Goal: Transaction & Acquisition: Purchase product/service

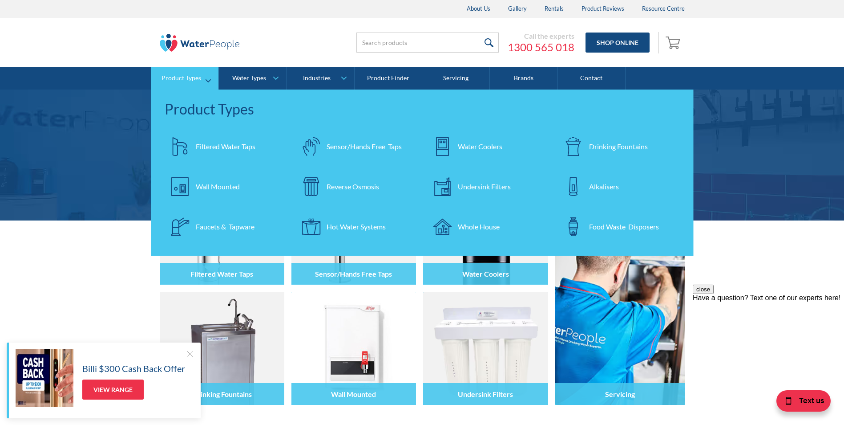
click at [449, 150] on img at bounding box center [442, 146] width 19 height 19
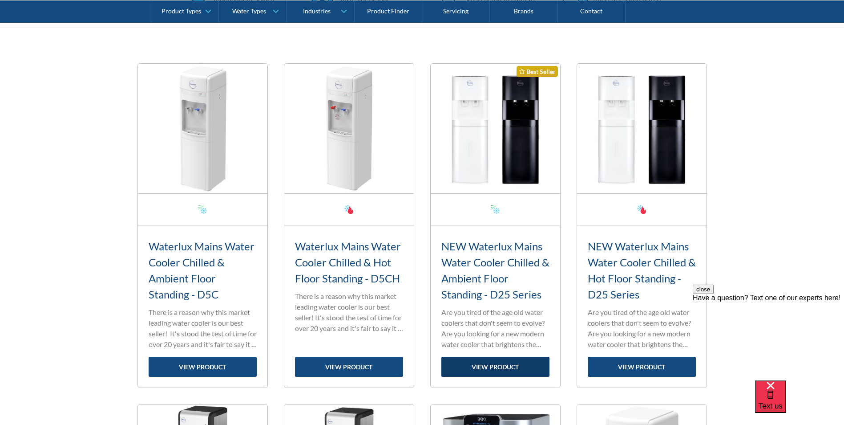
click at [497, 367] on link "view product" at bounding box center [495, 366] width 108 height 20
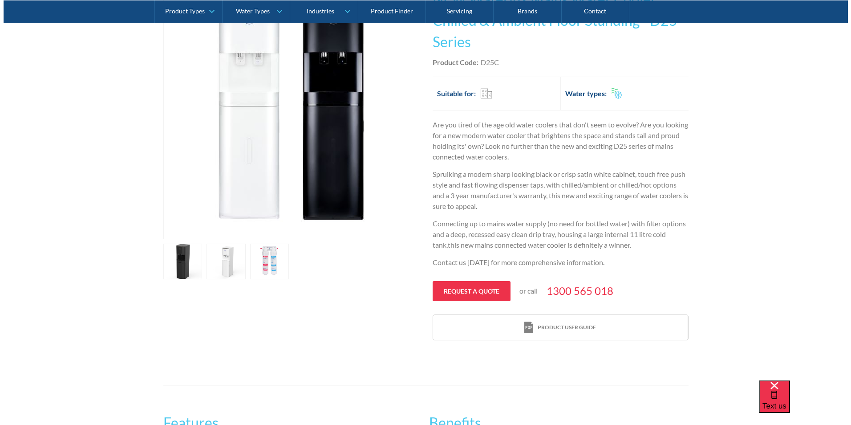
scroll to position [400, 0]
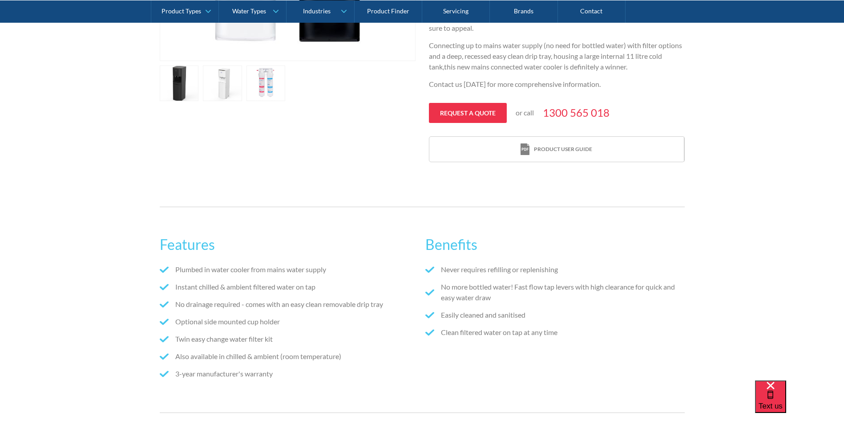
click at [268, 97] on link "open lightbox" at bounding box center [266, 83] width 39 height 36
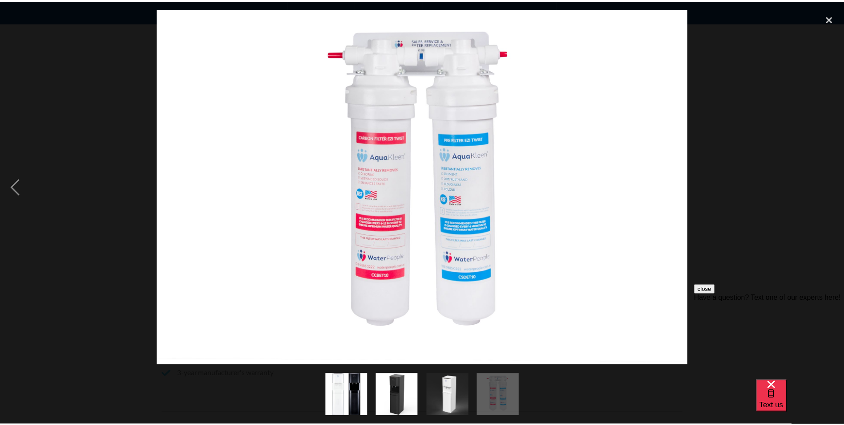
scroll to position [0, 0]
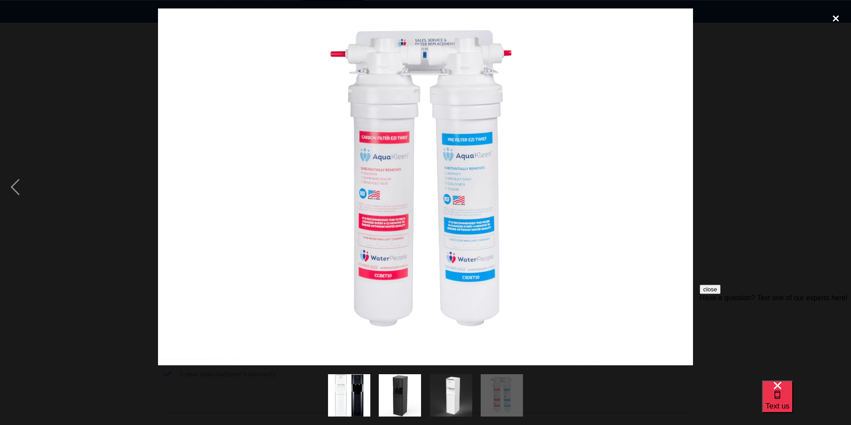
click at [839, 17] on div "close lightbox" at bounding box center [836, 18] width 30 height 20
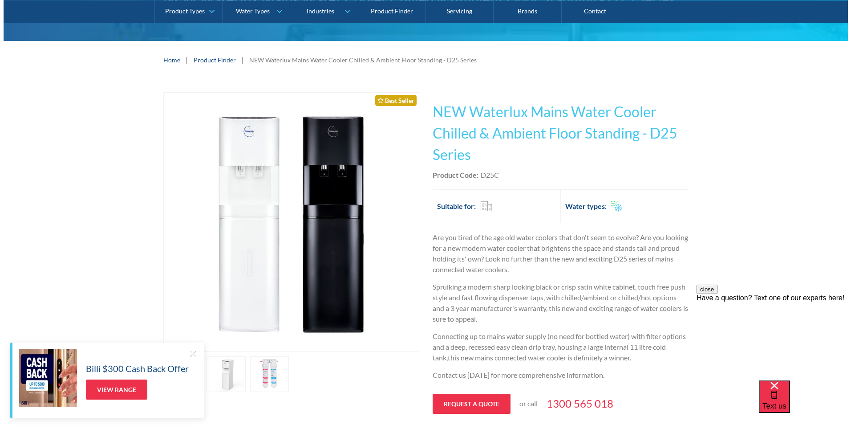
scroll to position [222, 0]
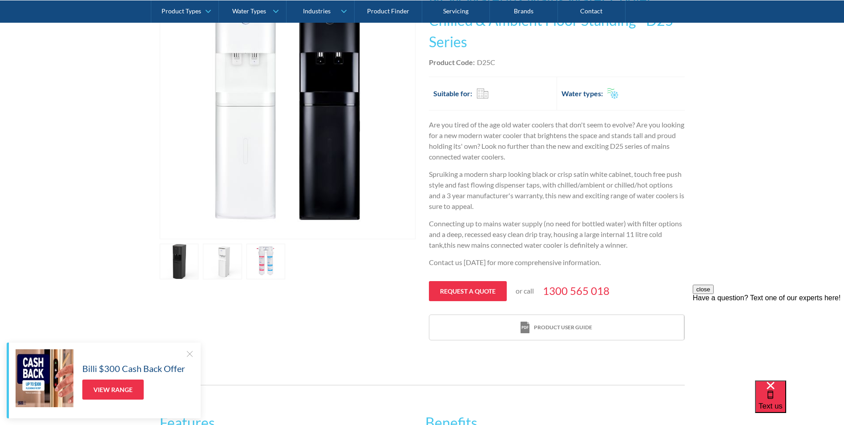
click at [257, 260] on link "open lightbox" at bounding box center [266, 261] width 39 height 36
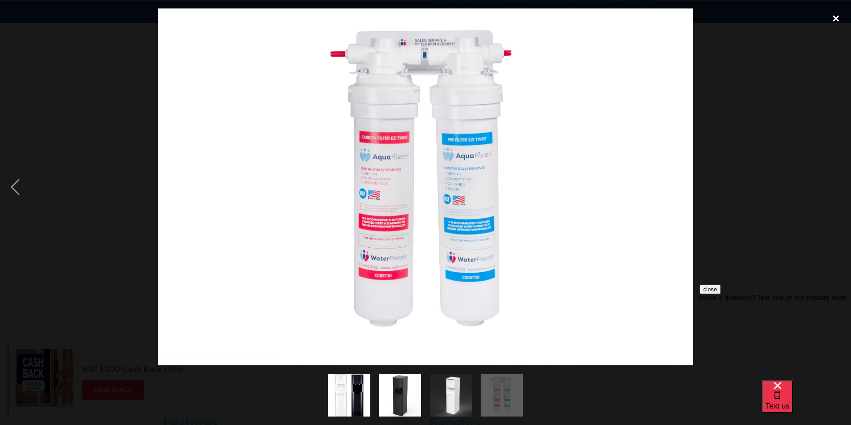
click at [839, 20] on div "close lightbox" at bounding box center [836, 18] width 30 height 20
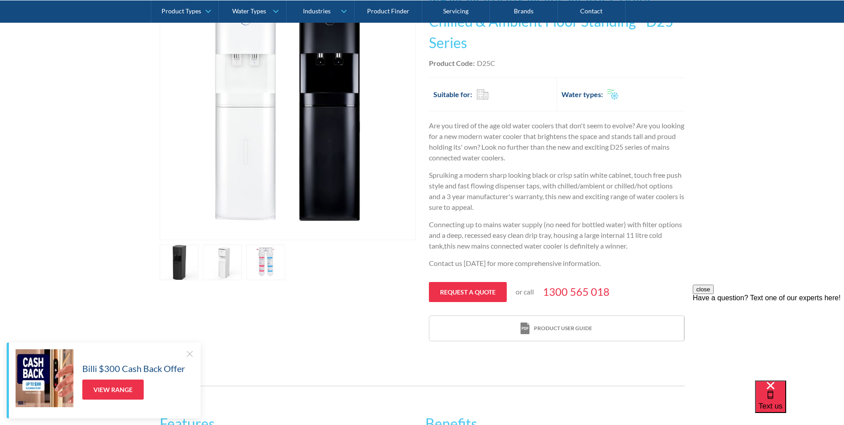
scroll to position [0, 0]
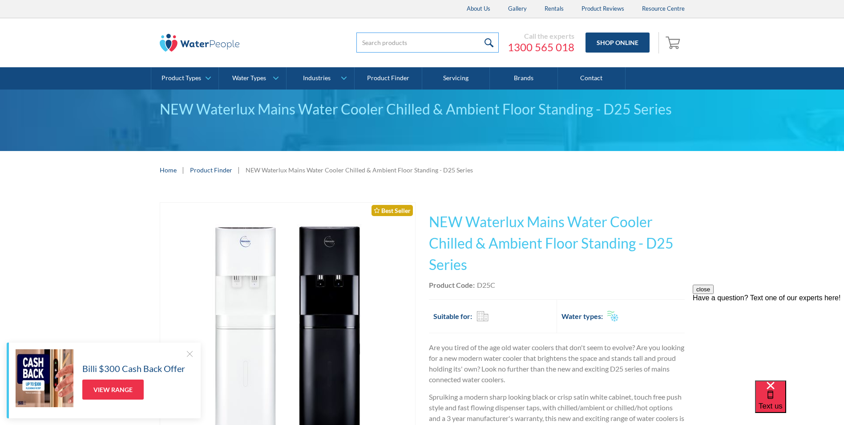
click at [449, 47] on input "search" at bounding box center [427, 42] width 142 height 20
type input "aquakleen filter"
click at [480, 32] on input "submit" at bounding box center [489, 42] width 19 height 20
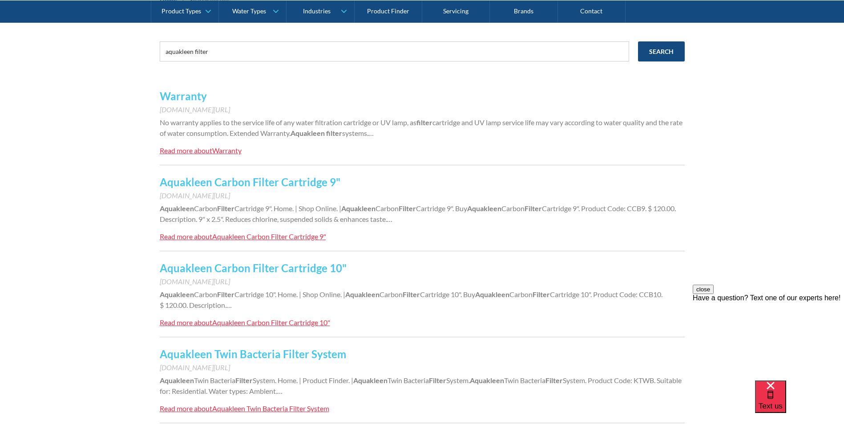
scroll to position [222, 0]
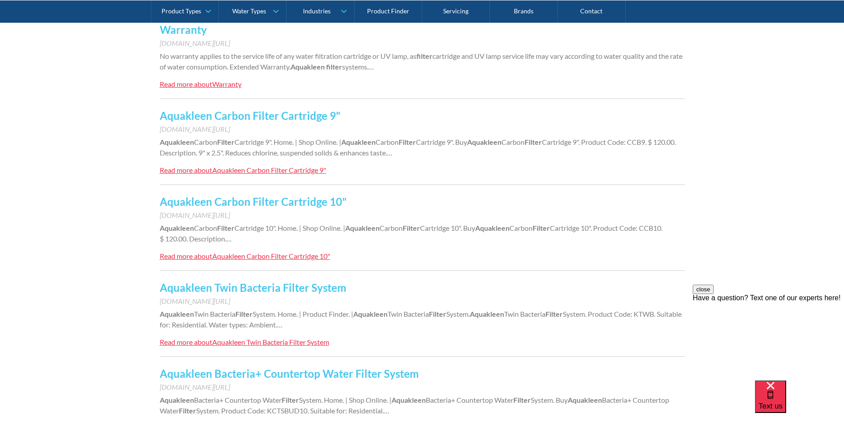
click at [296, 288] on link "Aquakleen Twin Bacteria Filter System" at bounding box center [253, 287] width 186 height 13
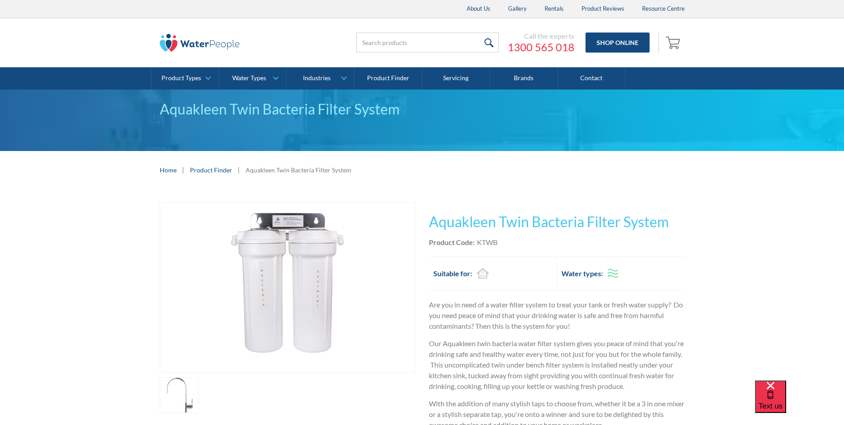
click at [210, 168] on link "Product Finder" at bounding box center [211, 169] width 42 height 9
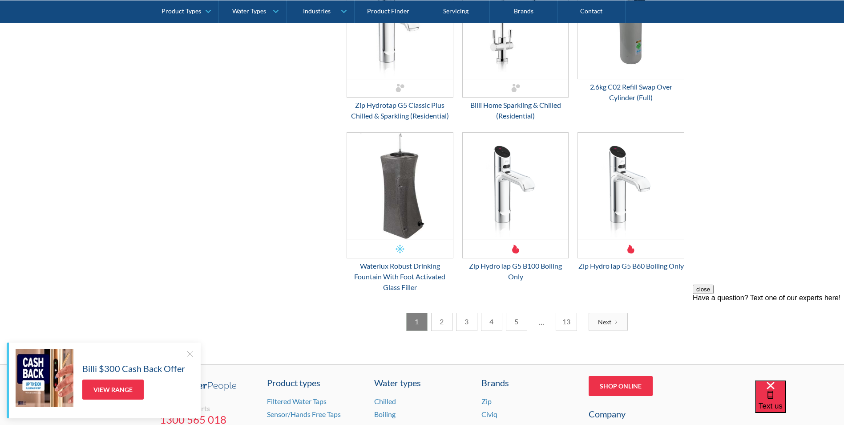
scroll to position [1422, 0]
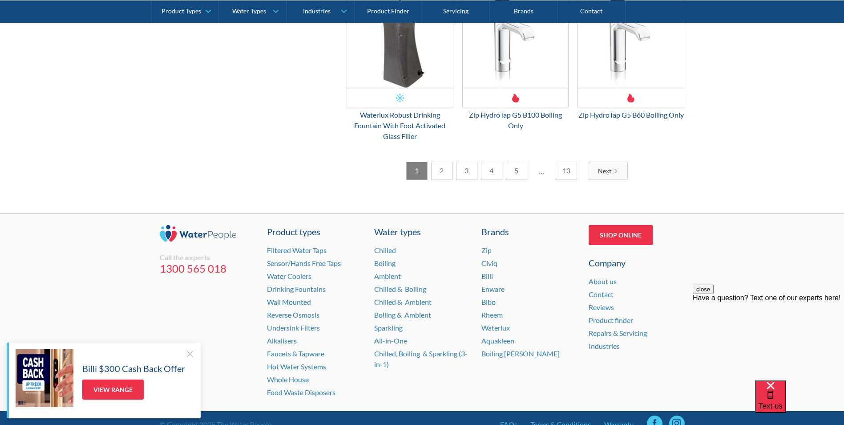
click at [611, 175] on div "Next" at bounding box center [604, 170] width 13 height 9
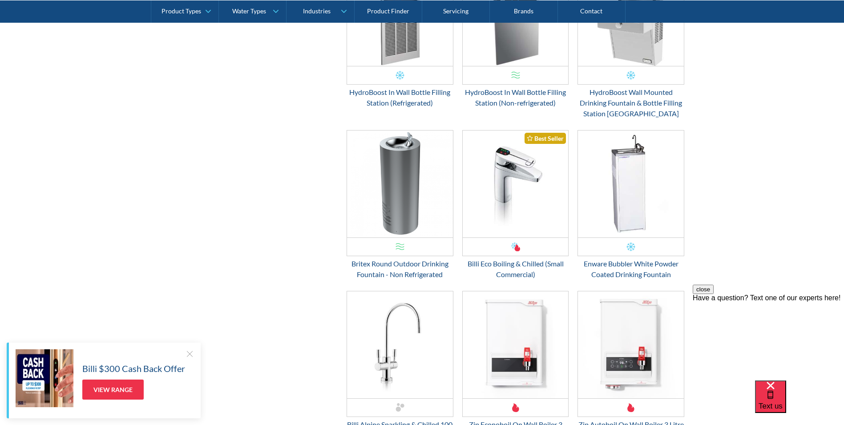
scroll to position [1270, 0]
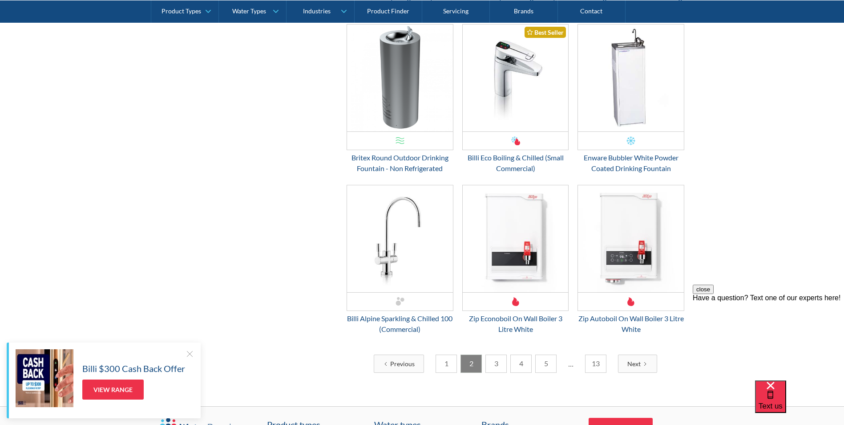
click at [495, 367] on link "3" at bounding box center [495, 363] width 21 height 18
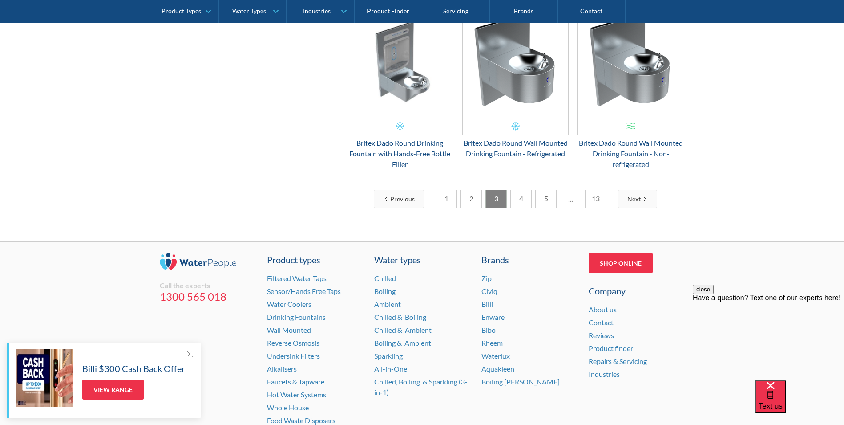
scroll to position [1383, 0]
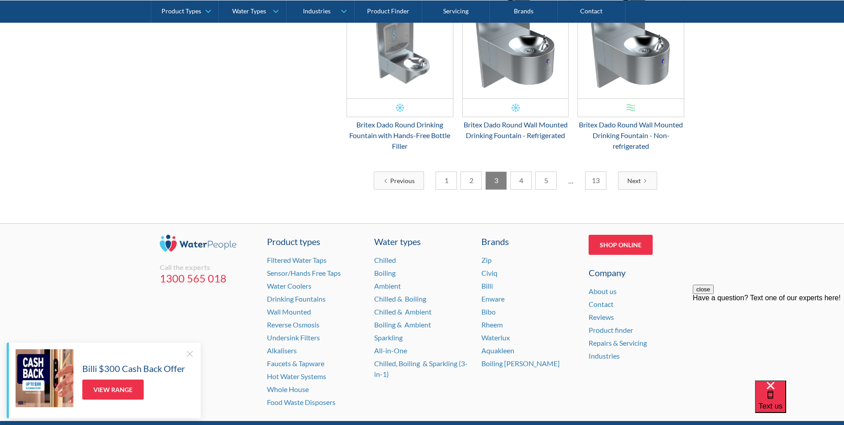
click at [520, 171] on link "4" at bounding box center [520, 180] width 21 height 18
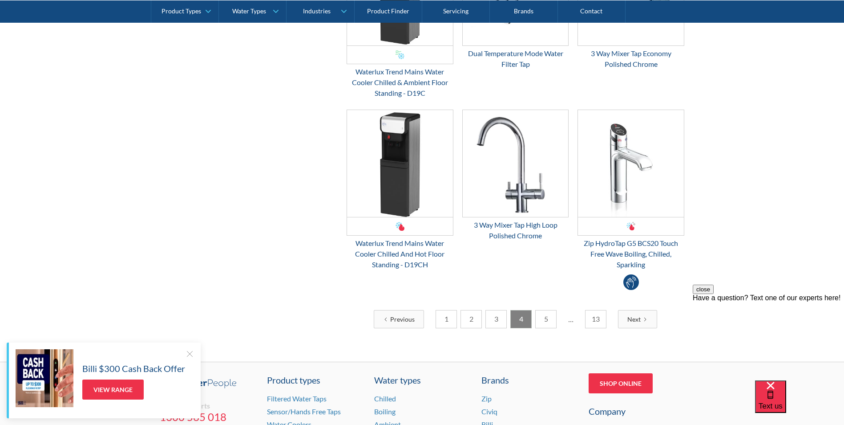
click at [542, 313] on link "5" at bounding box center [545, 319] width 21 height 18
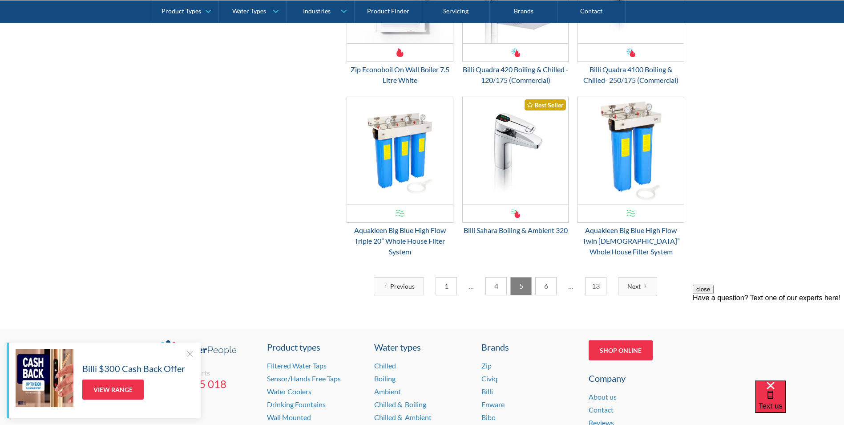
scroll to position [1284, 0]
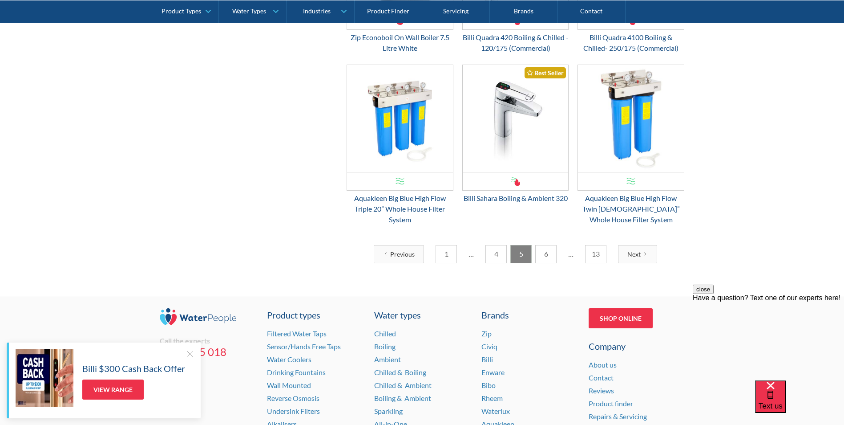
click at [550, 251] on link "6" at bounding box center [545, 254] width 21 height 18
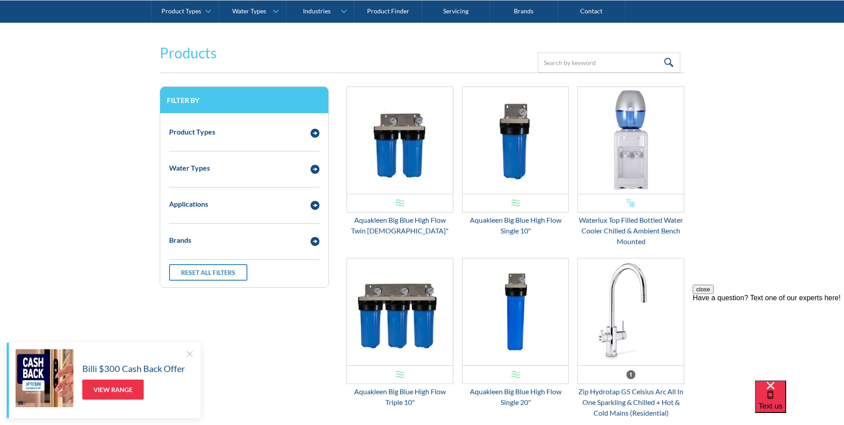
drag, startPoint x: 840, startPoint y: 55, endPoint x: 841, endPoint y: 100, distance: 44.5
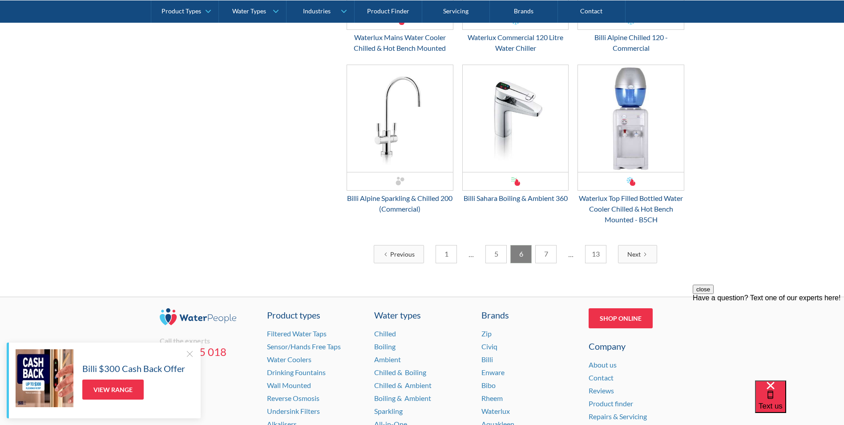
click at [548, 257] on link "7" at bounding box center [545, 254] width 21 height 18
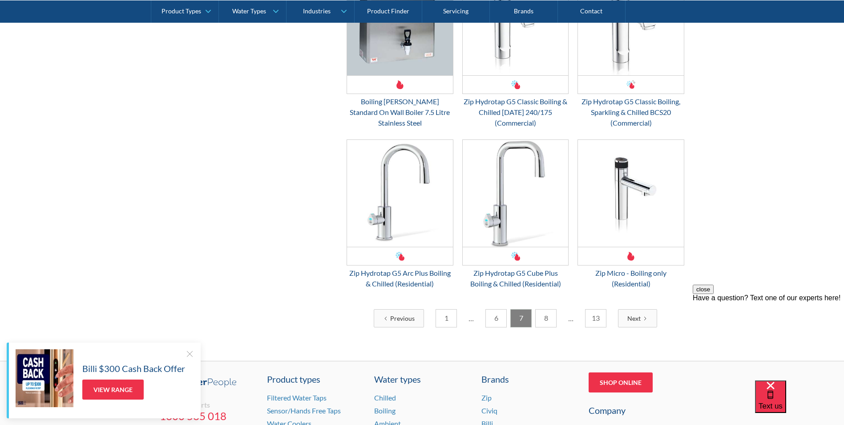
scroll to position [1283, 0]
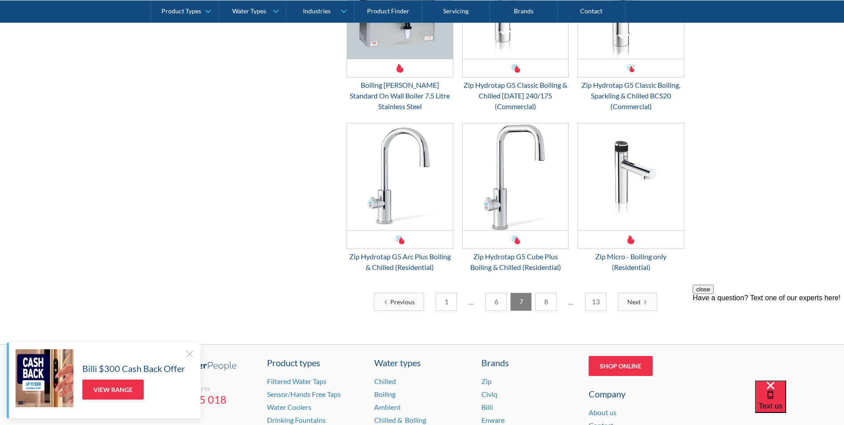
click at [543, 296] on link "8" at bounding box center [545, 301] width 21 height 18
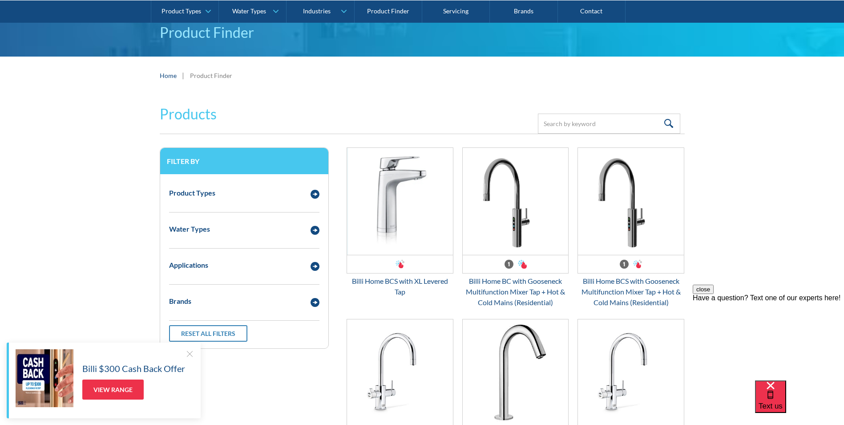
scroll to position [0, 0]
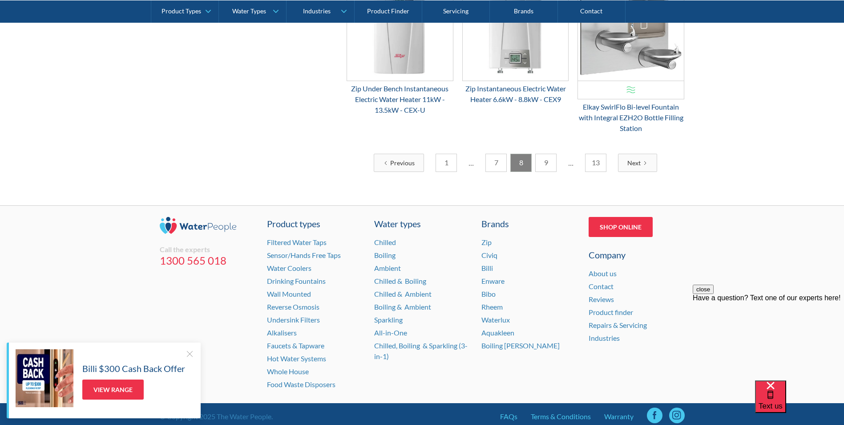
drag, startPoint x: 846, startPoint y: 327, endPoint x: 135, endPoint y: 53, distance: 762.5
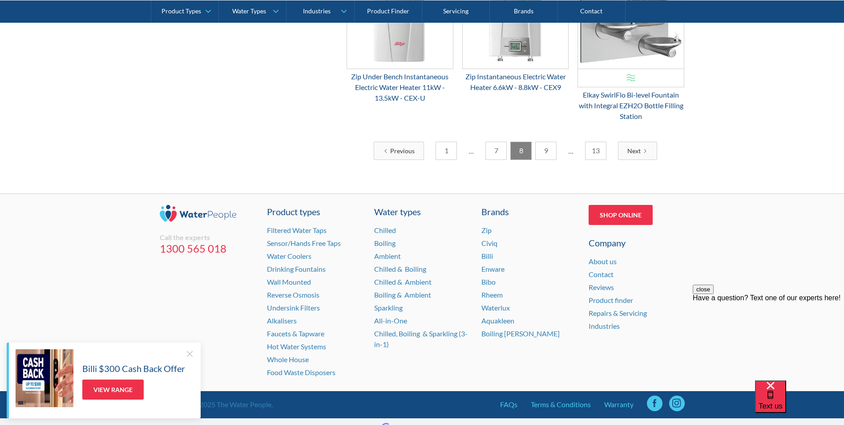
click at [545, 159] on link "9" at bounding box center [545, 151] width 21 height 18
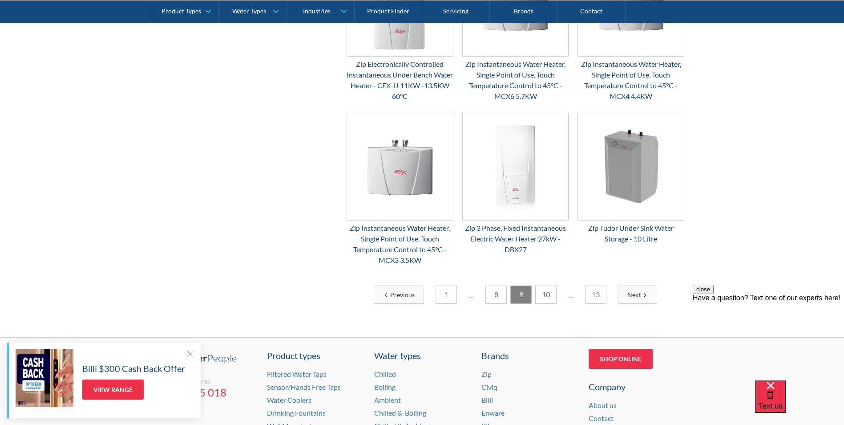
scroll to position [1293, 0]
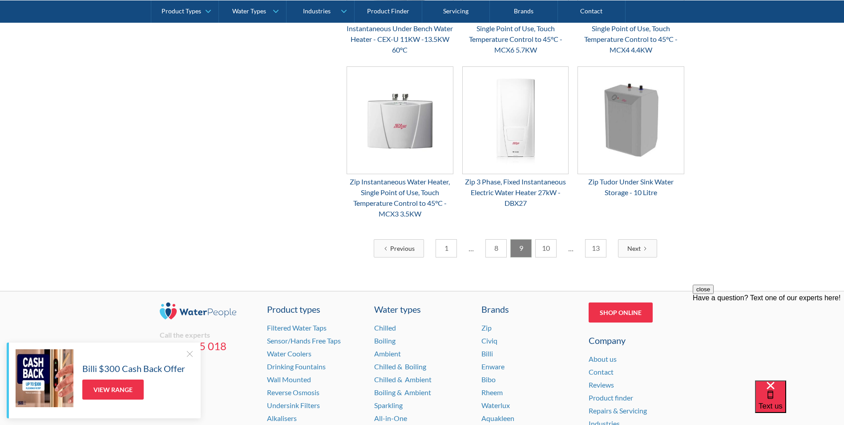
click at [539, 248] on link "10" at bounding box center [545, 248] width 21 height 18
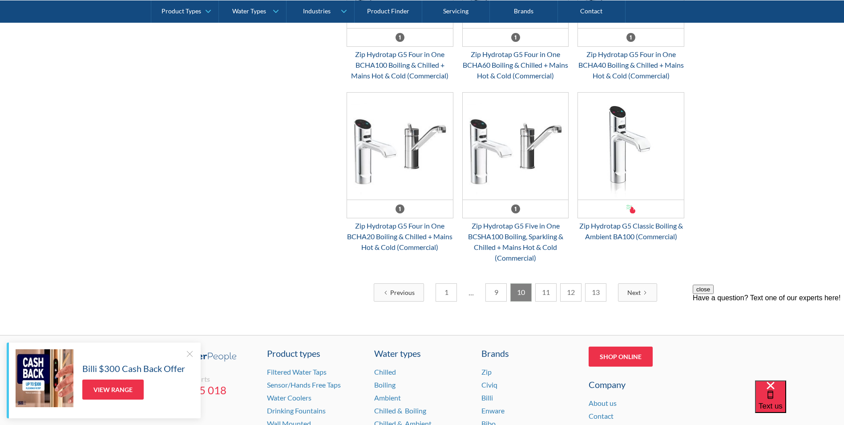
scroll to position [0, 0]
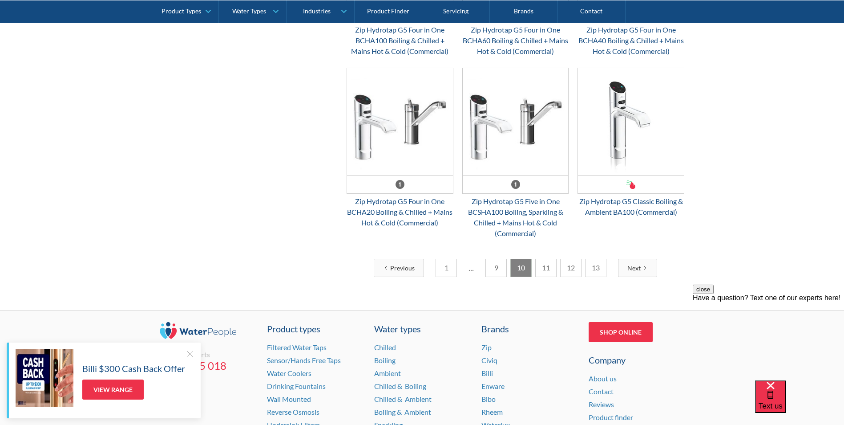
click at [546, 277] on link "11" at bounding box center [545, 268] width 21 height 18
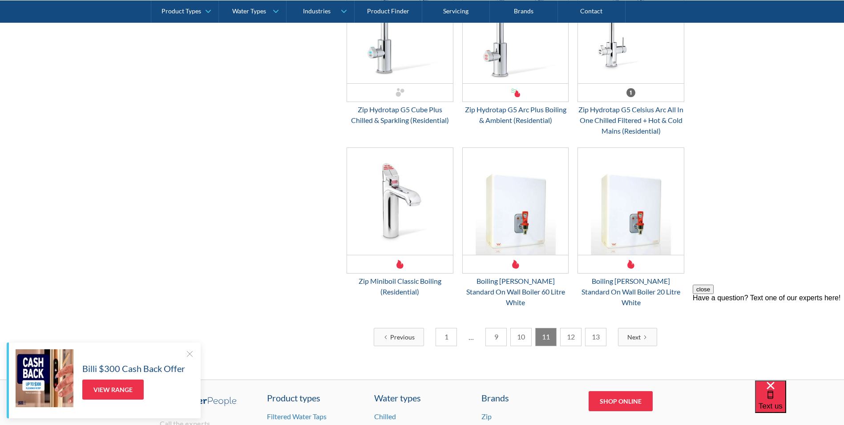
scroll to position [1295, 0]
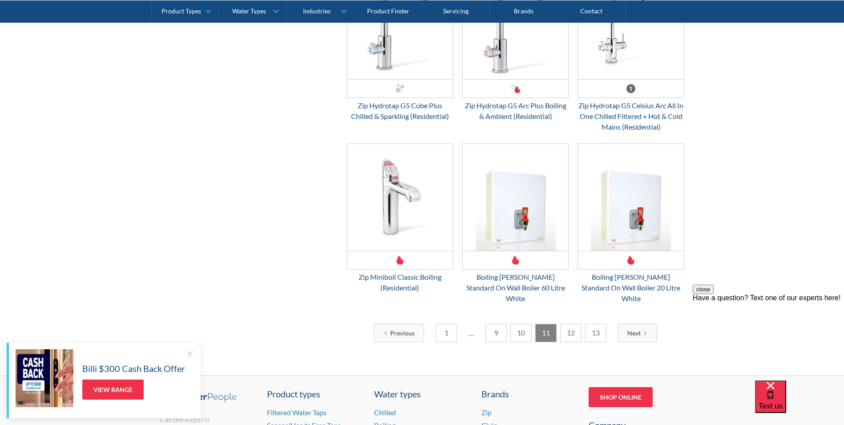
click at [568, 323] on link "12" at bounding box center [570, 332] width 21 height 18
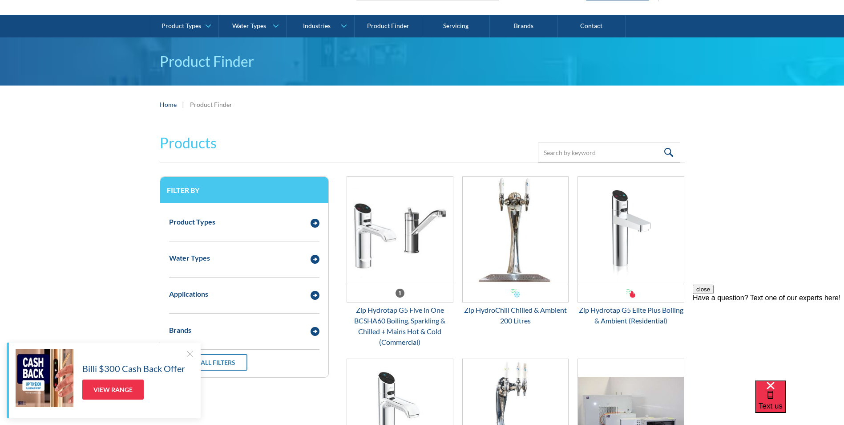
scroll to position [36, 0]
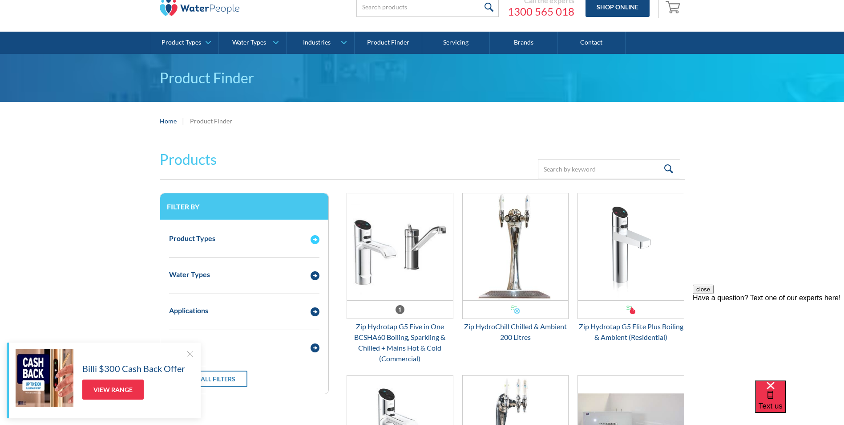
click at [291, 246] on div "Product Types" at bounding box center [244, 238] width 159 height 24
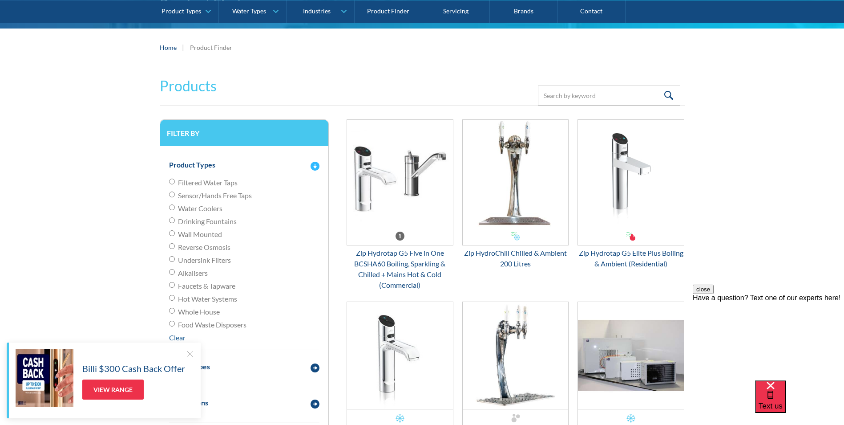
scroll to position [125, 0]
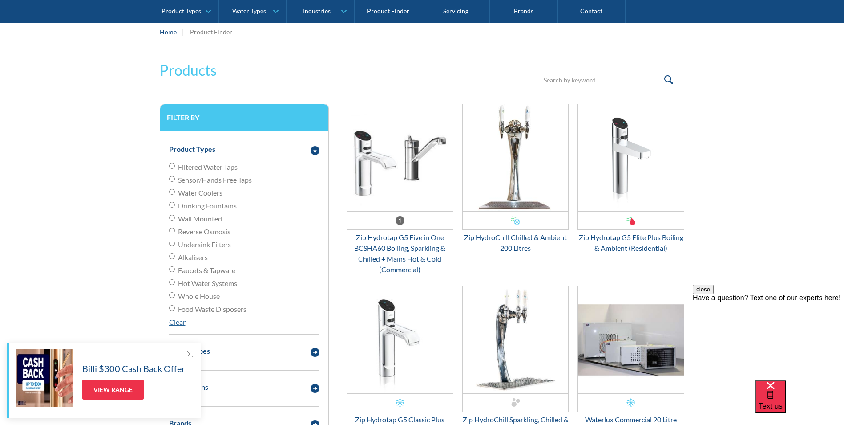
click at [199, 255] on span "Alkalisers" at bounding box center [193, 257] width 30 height 11
click at [175, 255] on input "Alkalisers" at bounding box center [172, 256] width 6 height 6
radio input "true"
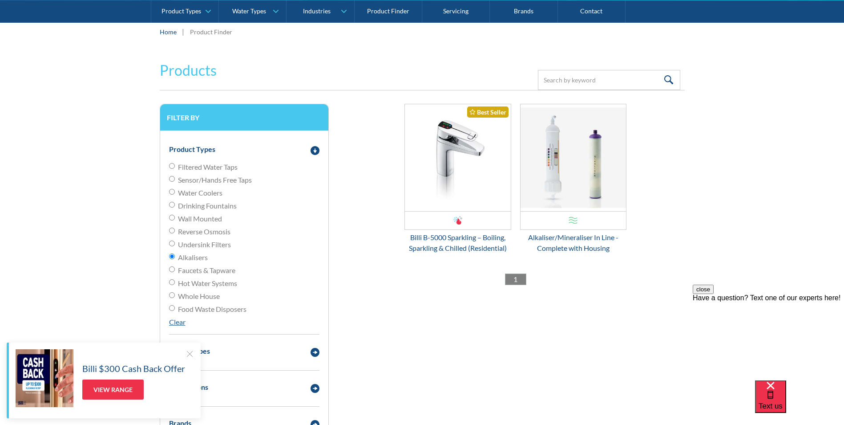
click at [199, 246] on span "Undersink Filters" at bounding box center [204, 244] width 53 height 11
click at [175, 246] on input "Undersink Filters" at bounding box center [172, 243] width 6 height 6
radio input "true"
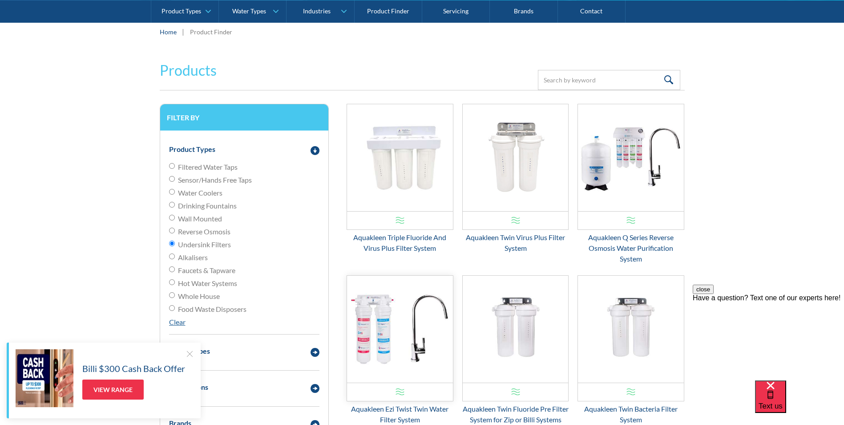
click at [402, 314] on img "Email Form 3" at bounding box center [400, 328] width 106 height 107
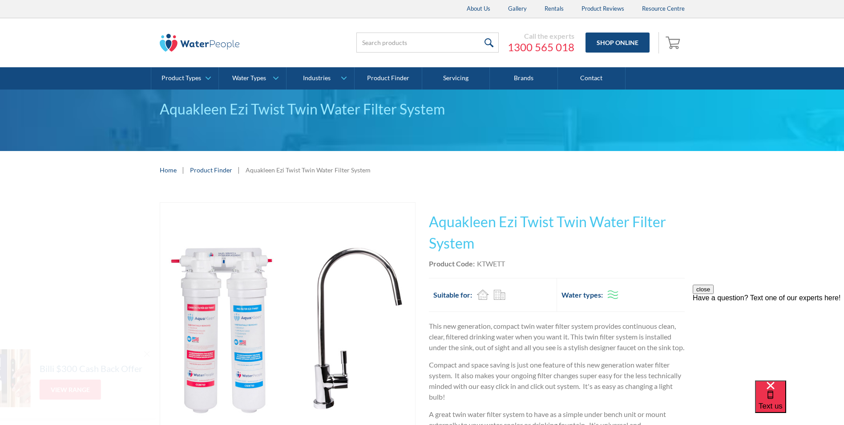
click at [161, 110] on div "Aquakleen Ezi Twist Twin Water Filter System" at bounding box center [422, 108] width 525 height 21
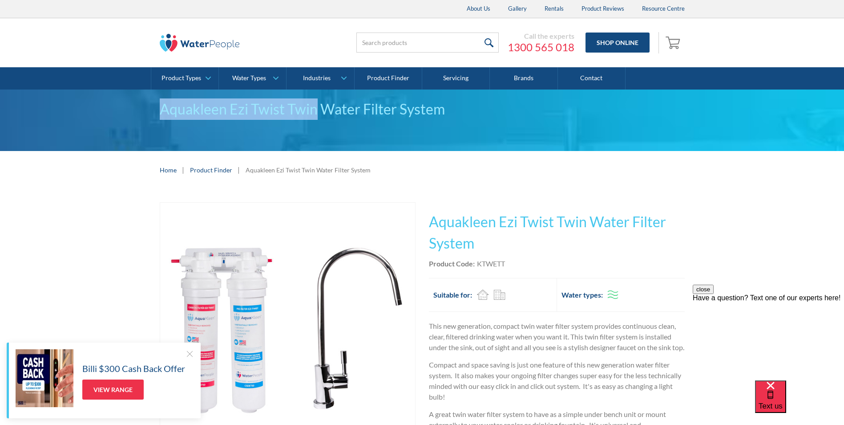
drag, startPoint x: 158, startPoint y: 114, endPoint x: 316, endPoint y: 112, distance: 158.0
click at [316, 112] on div "Aquakleen Ezi Twist Twin Water Filter System" at bounding box center [422, 119] width 844 height 61
copy div "Aquakleen Ezi Twist Twin"
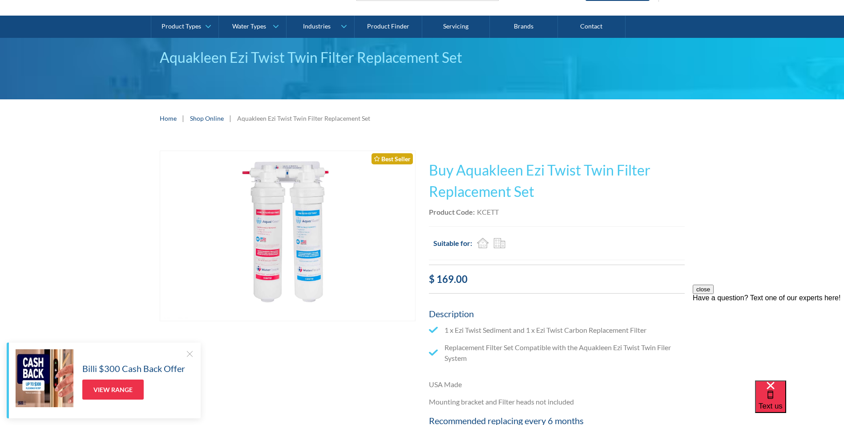
scroll to position [44, 0]
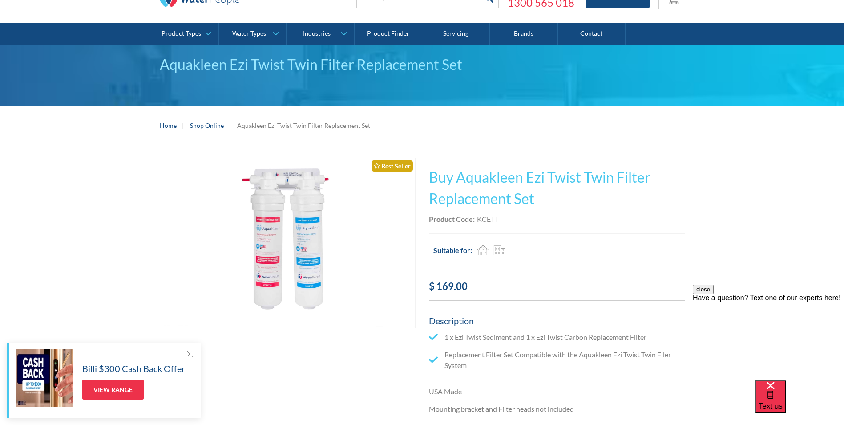
click at [329, 250] on img "open lightbox" at bounding box center [287, 243] width 255 height 170
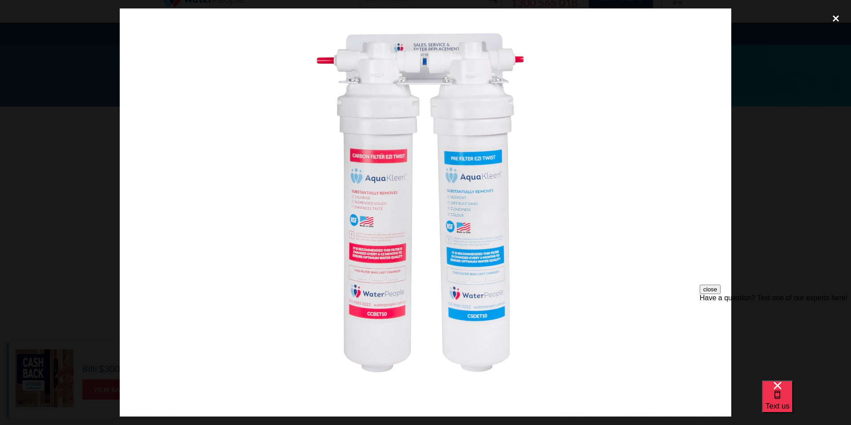
click at [839, 22] on div "close lightbox" at bounding box center [836, 18] width 30 height 20
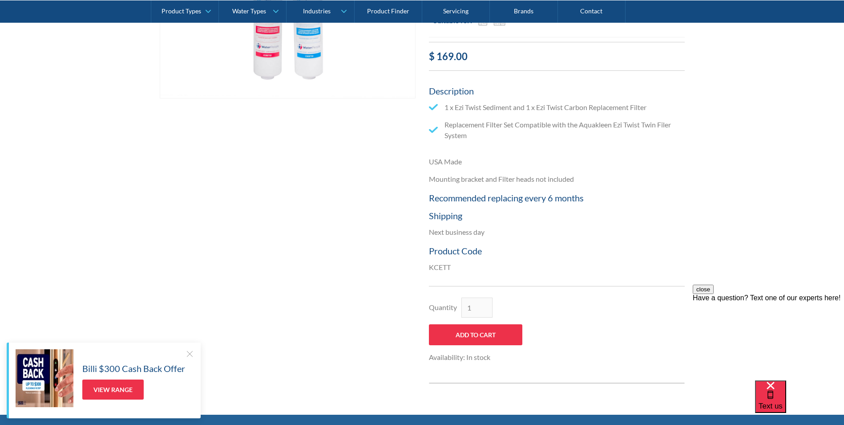
scroll to position [311, 0]
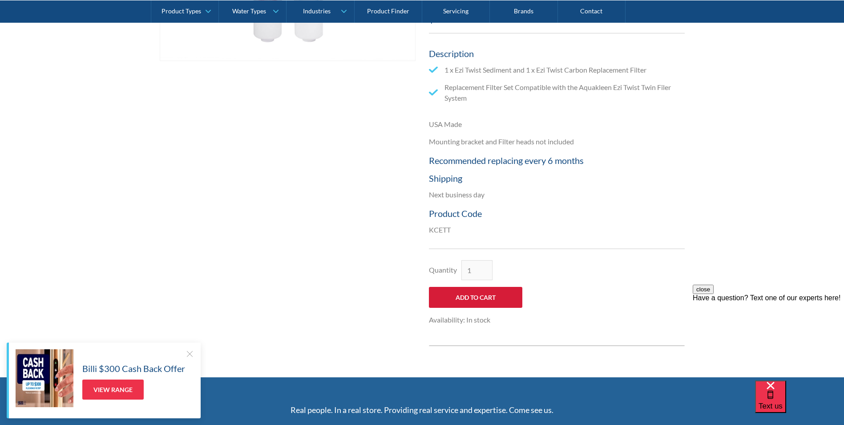
click at [490, 300] on input "Add to Cart" at bounding box center [475, 297] width 93 height 21
type input "Add to Cart"
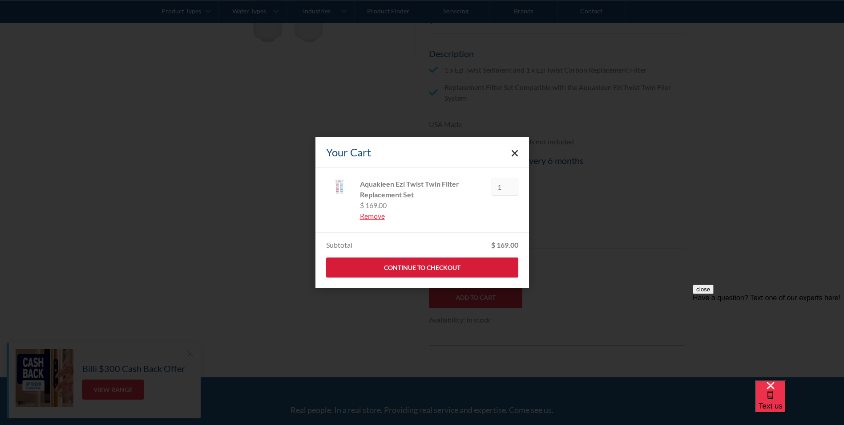
click at [454, 270] on link "Continue to Checkout" at bounding box center [422, 267] width 192 height 20
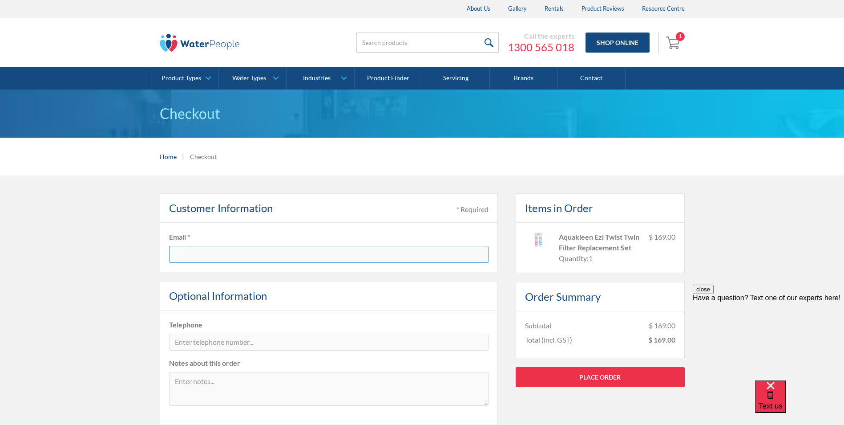
click at [276, 260] on input "text" at bounding box center [328, 254] width 319 height 17
type input "[PERSON_NAME][EMAIL_ADDRESS][DOMAIN_NAME]"
click at [262, 345] on input "tel" at bounding box center [328, 341] width 319 height 17
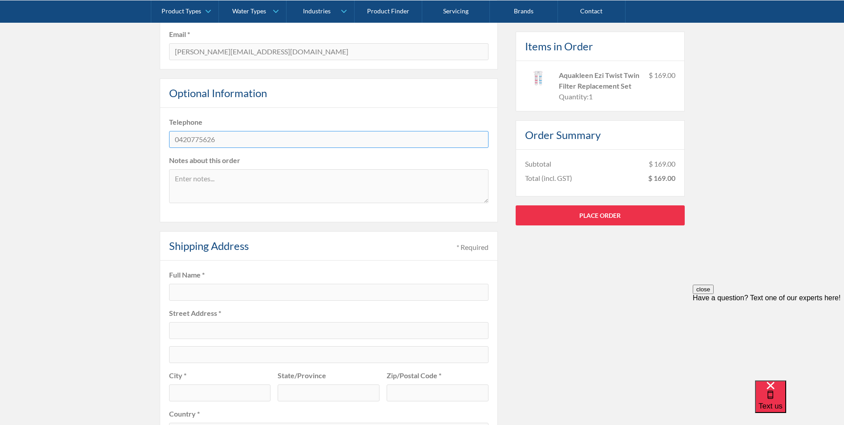
scroll to position [267, 0]
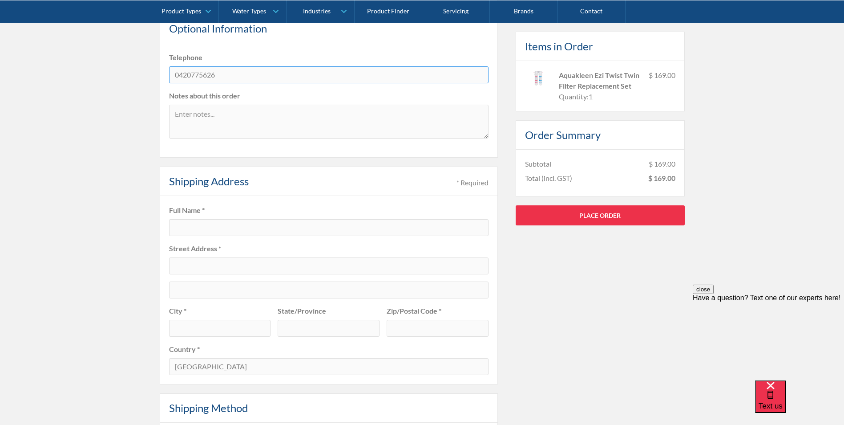
type input "0420775626"
click at [270, 226] on input "text" at bounding box center [328, 227] width 319 height 17
type input "s"
type input "[PERSON_NAME]"
click at [320, 265] on input "text" at bounding box center [328, 265] width 319 height 17
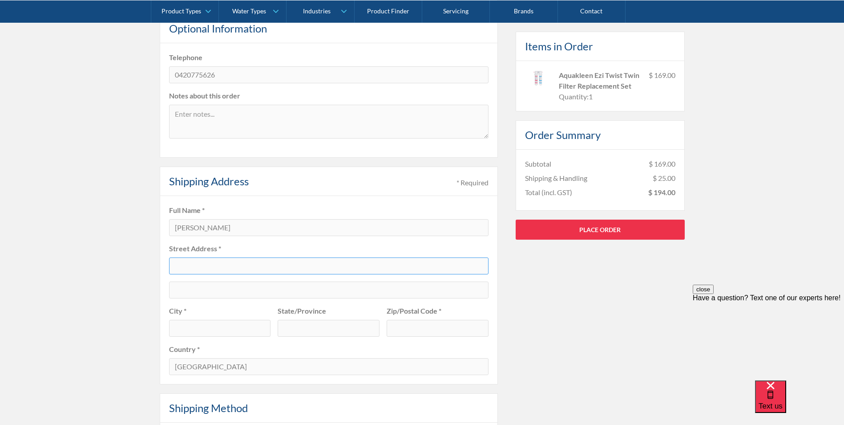
type input "[STREET_ADDRESS]"
type input "Derrimut"
type input "Vic"
type input "3026"
click at [568, 316] on div "Pay with browser. Customer Information * Required Email * sarah@prorad.com.au O…" at bounding box center [422, 268] width 525 height 685
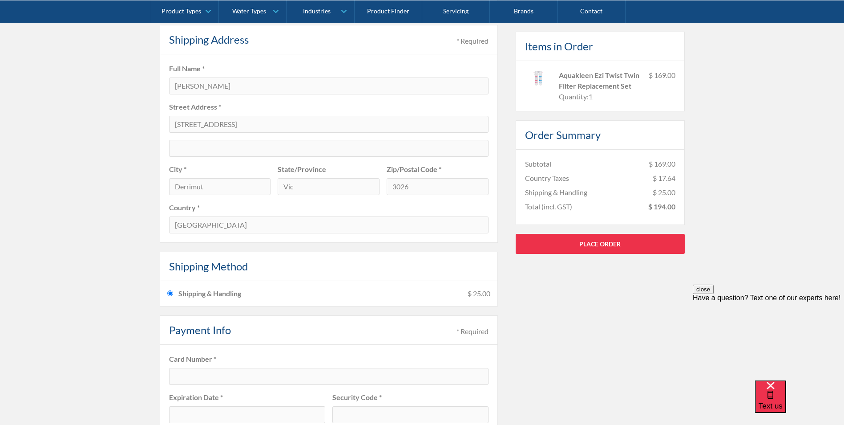
scroll to position [445, 0]
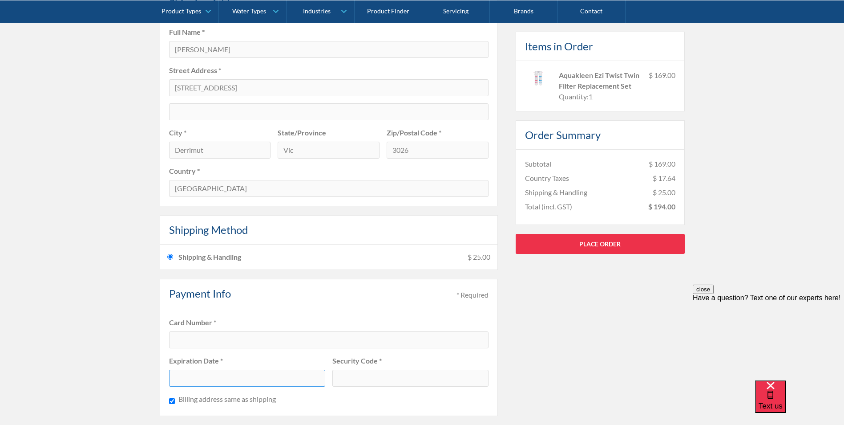
click at [385, 373] on iframe at bounding box center [410, 377] width 145 height 8
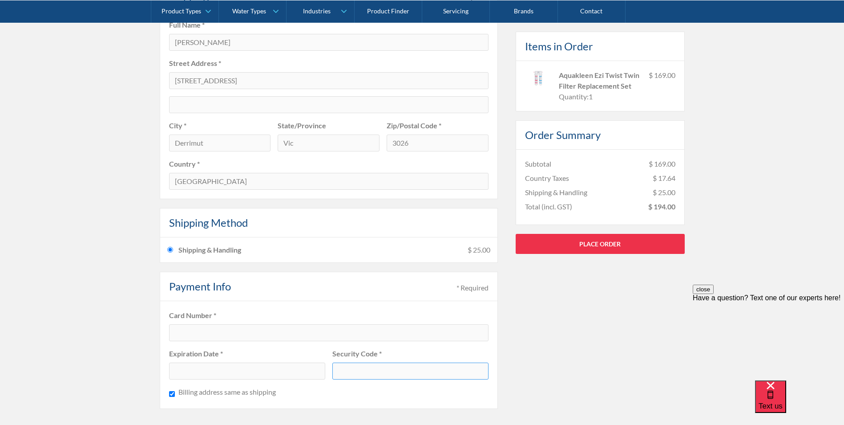
scroll to position [450, 0]
click at [643, 240] on link "Place Order" at bounding box center [600, 243] width 169 height 20
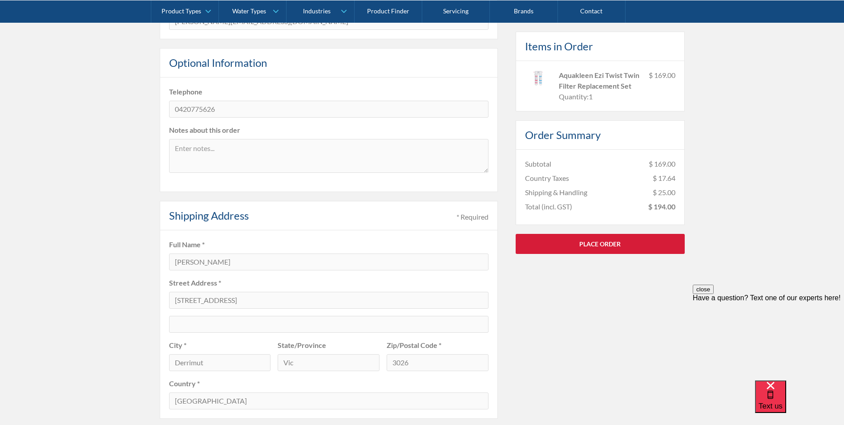
scroll to position [227, 0]
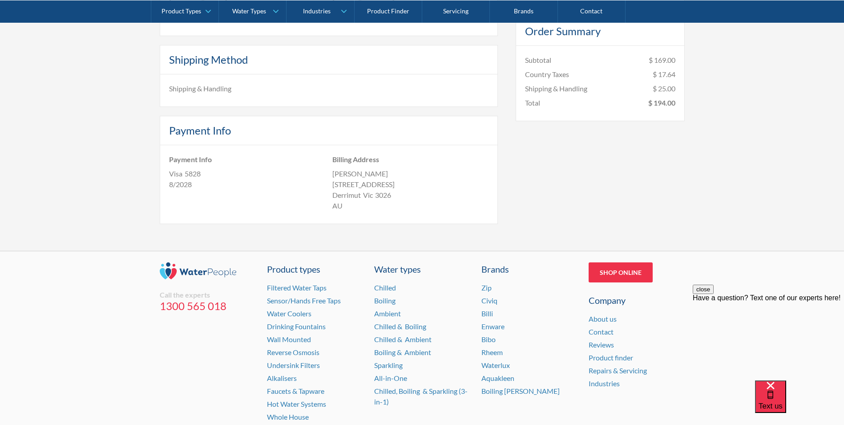
scroll to position [247, 0]
